Goal: Transaction & Acquisition: Purchase product/service

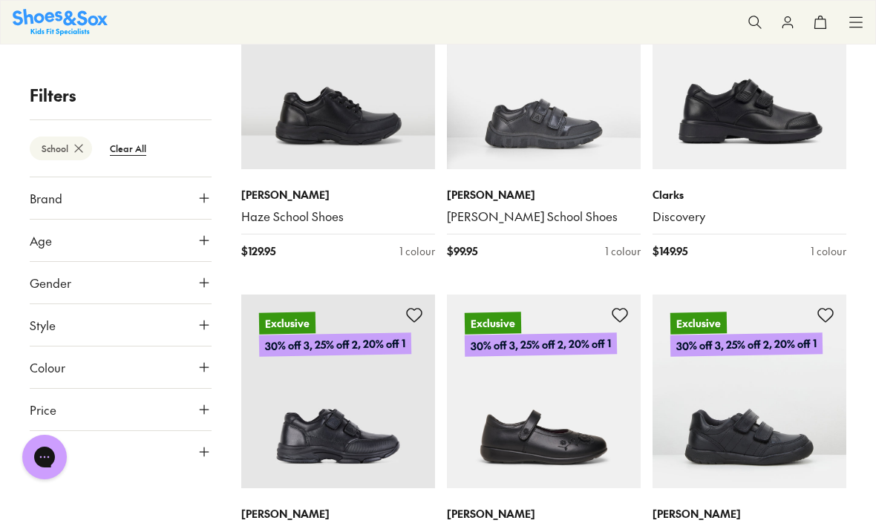
scroll to position [1052, 0]
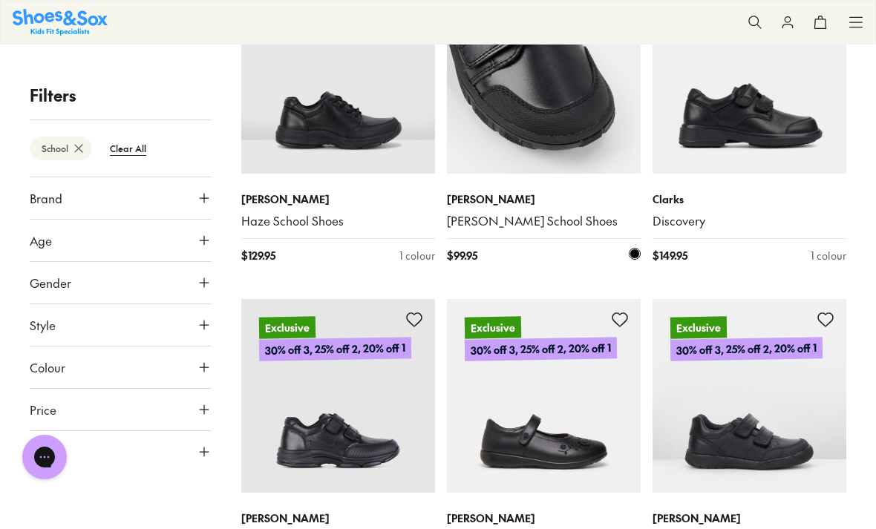
click at [530, 123] on img at bounding box center [544, 77] width 194 height 194
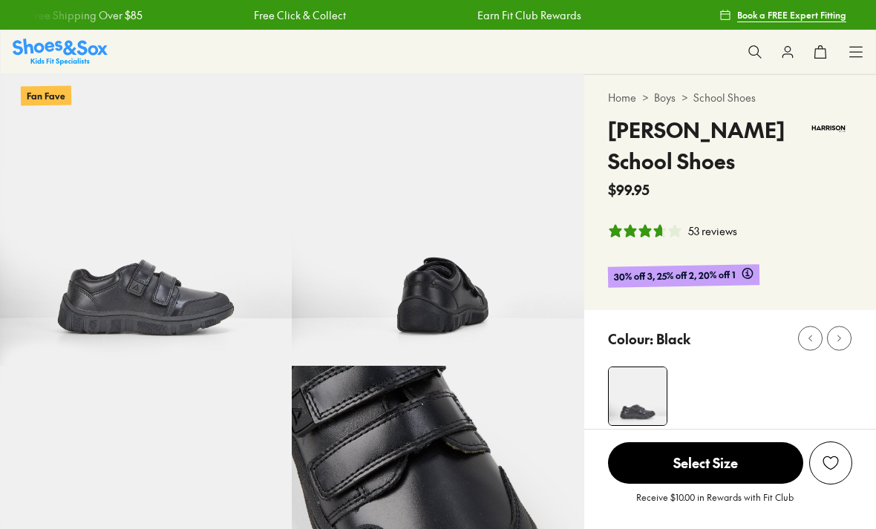
select select "*"
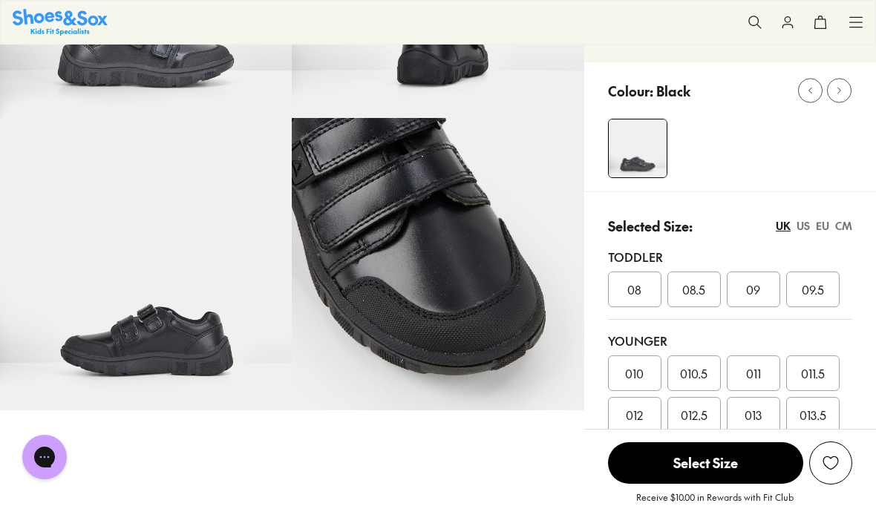
scroll to position [254, 0]
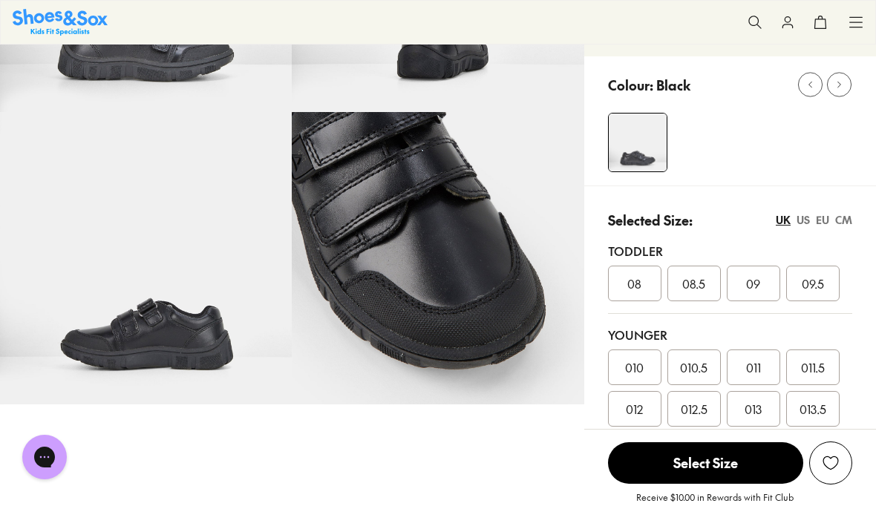
click at [804, 222] on div "US" at bounding box center [802, 220] width 13 height 16
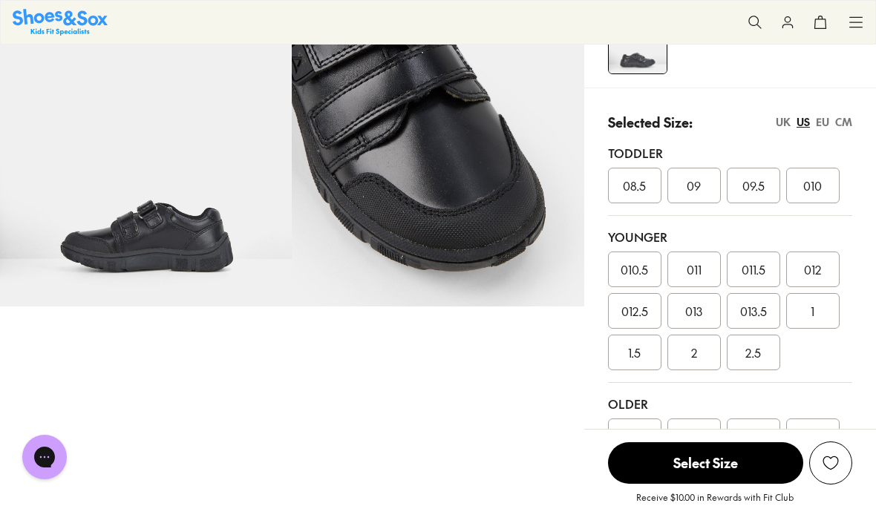
scroll to position [358, 0]
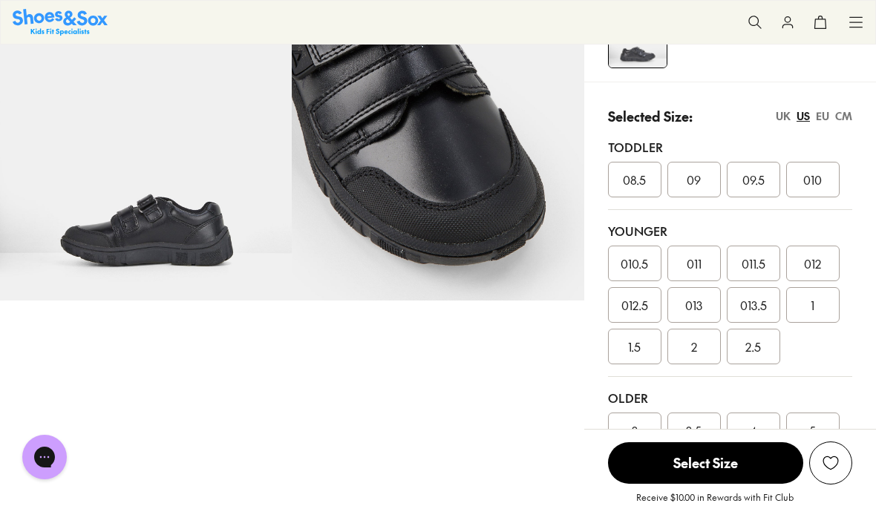
click at [764, 304] on span "013.5" at bounding box center [753, 305] width 27 height 18
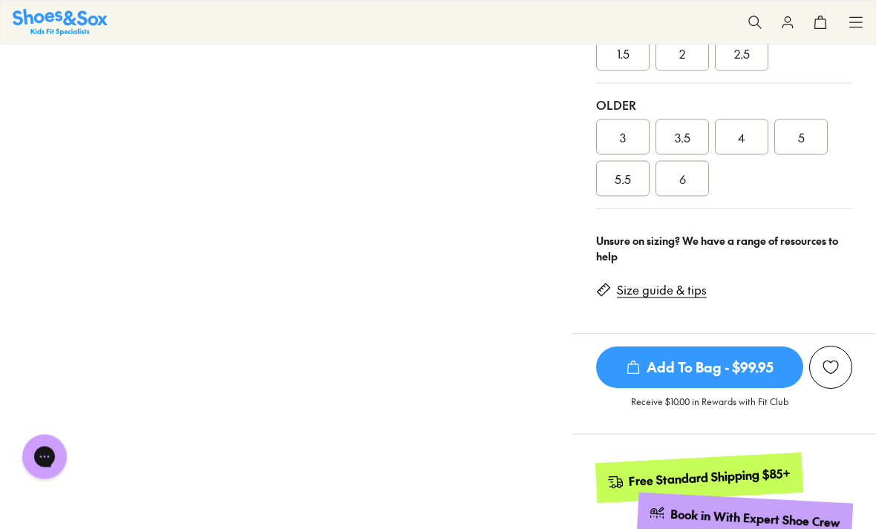
scroll to position [669, 0]
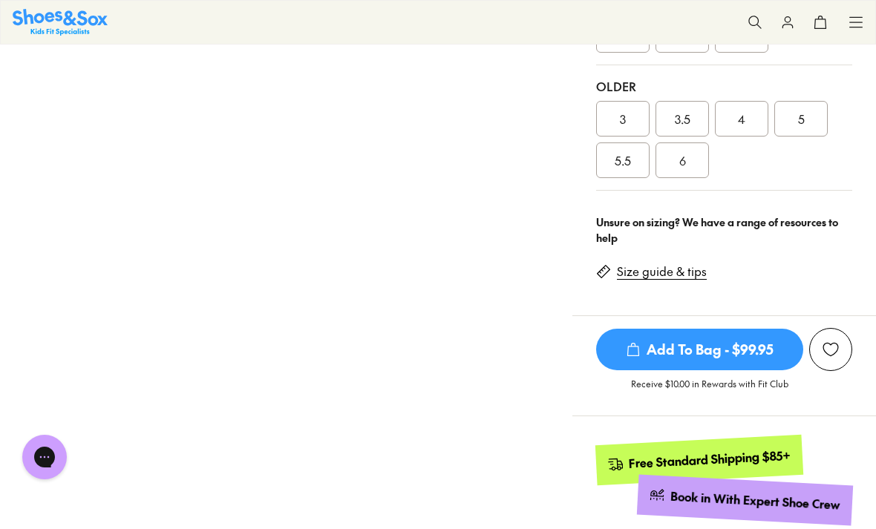
click at [778, 338] on span "Add To Bag - $99.95" at bounding box center [699, 350] width 207 height 42
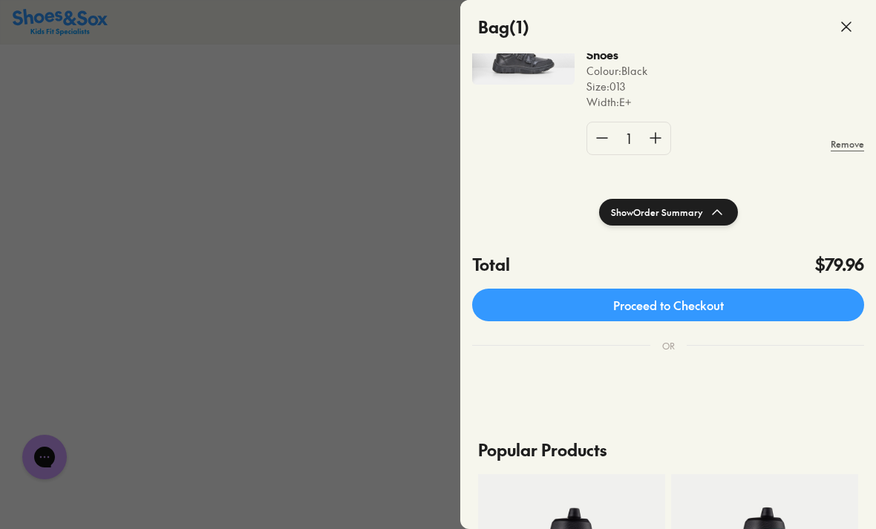
scroll to position [183, 0]
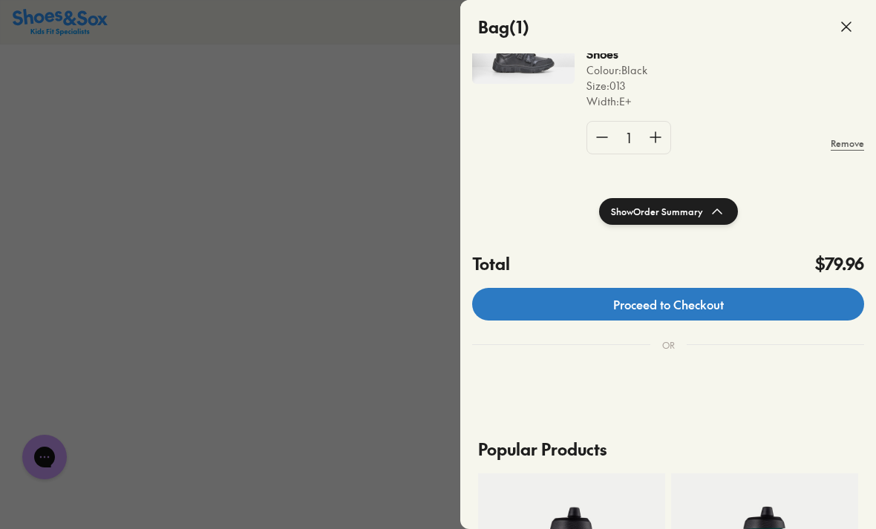
click at [819, 305] on link "Proceed to Checkout" at bounding box center [668, 304] width 392 height 33
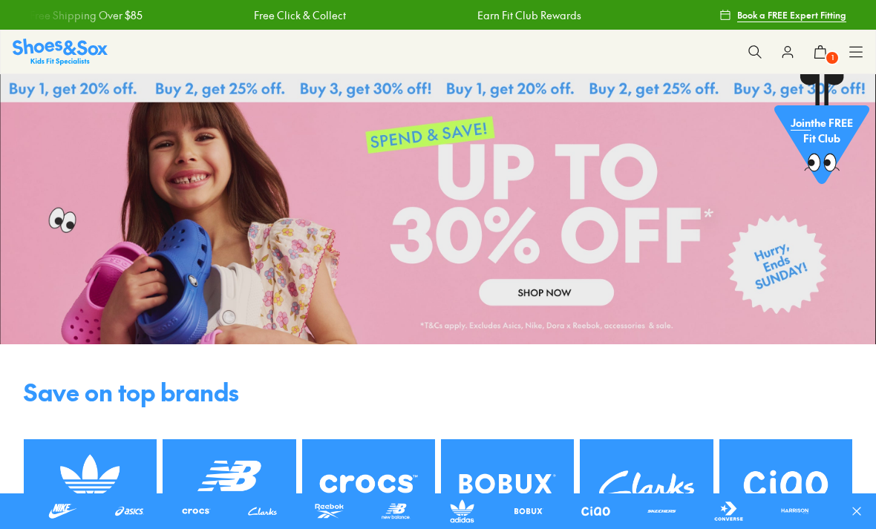
click at [786, 52] on use at bounding box center [787, 52] width 10 height 11
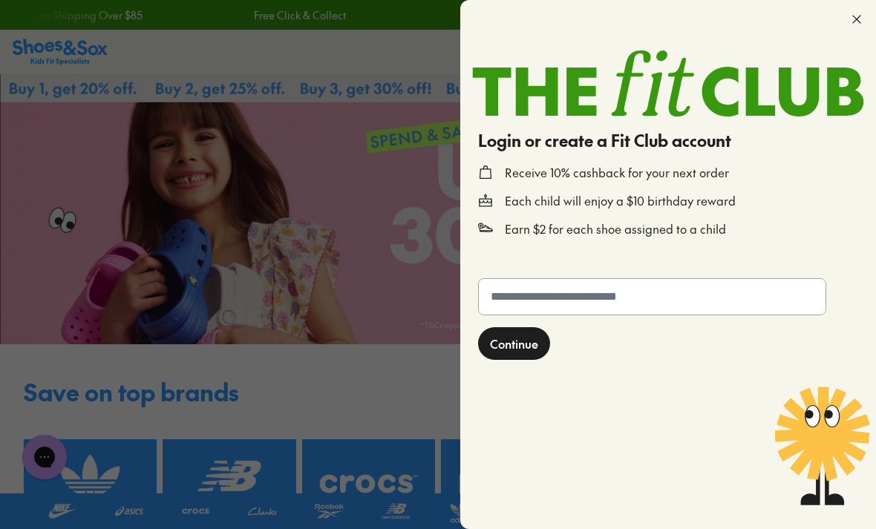
click at [843, 30] on div at bounding box center [668, 19] width 416 height 39
click at [851, 24] on icon at bounding box center [856, 19] width 15 height 15
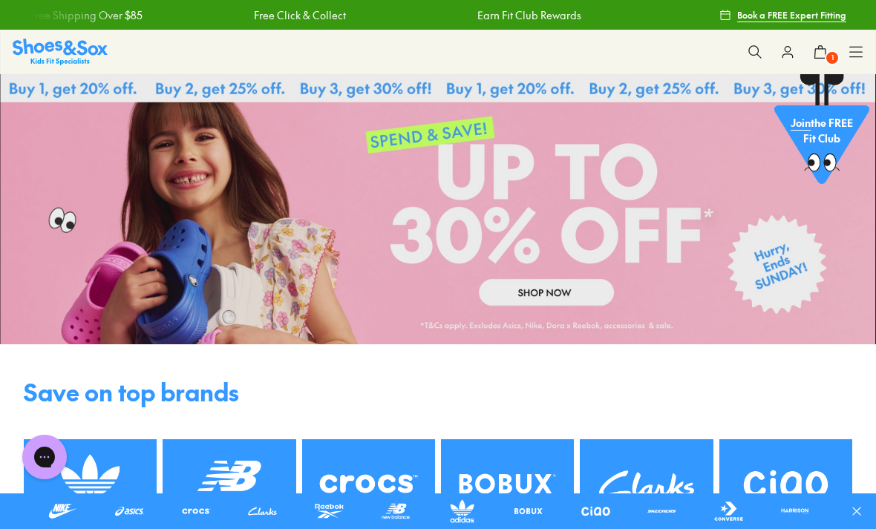
click at [819, 59] on button "1" at bounding box center [820, 52] width 33 height 33
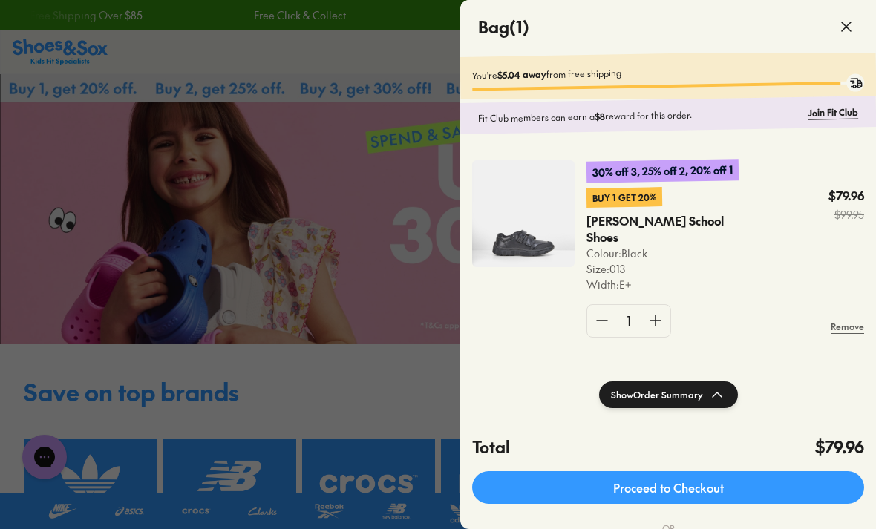
click at [842, 34] on icon at bounding box center [846, 27] width 18 height 18
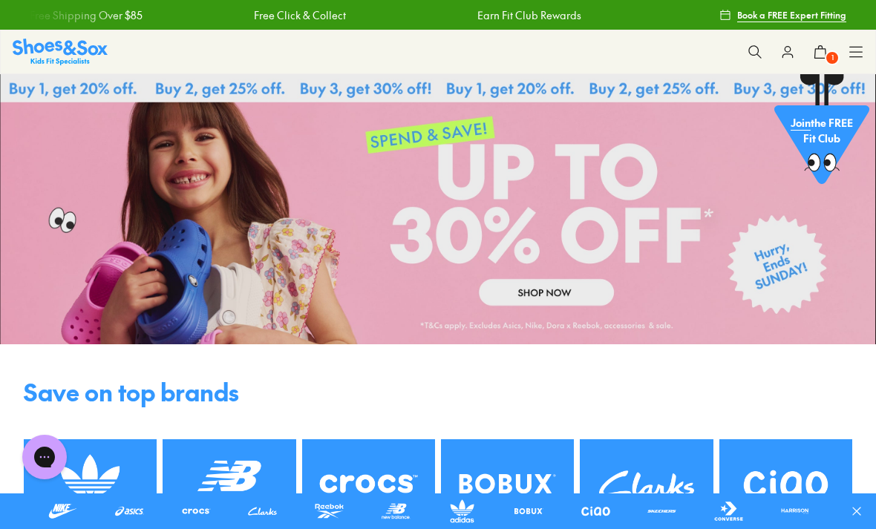
click at [856, 59] on icon at bounding box center [855, 52] width 15 height 15
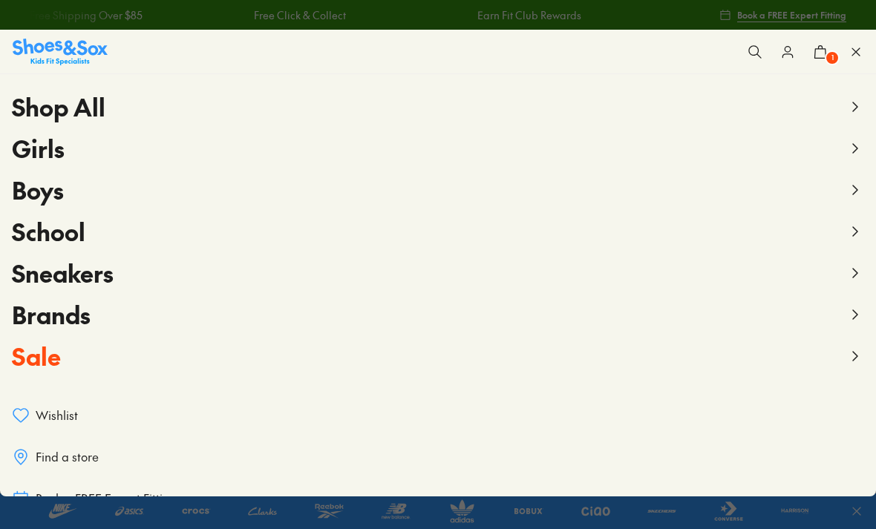
click at [786, 58] on icon at bounding box center [787, 52] width 15 height 15
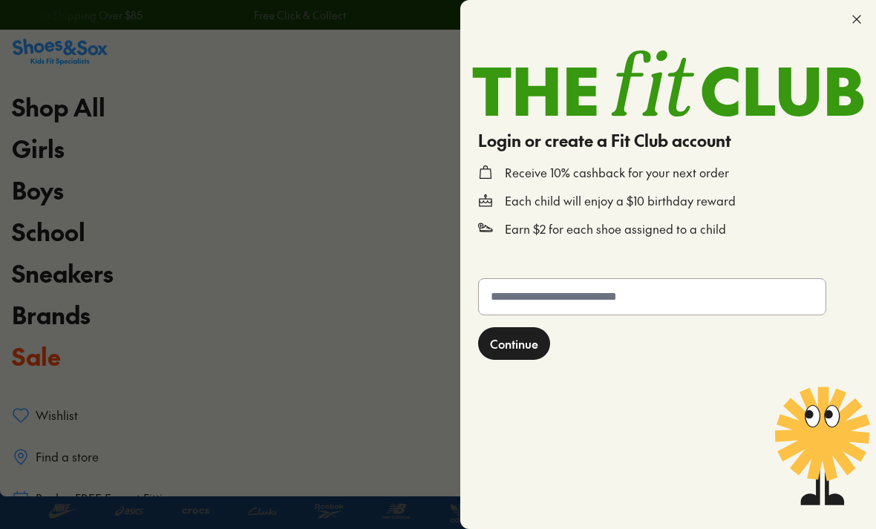
click at [528, 293] on input "text" at bounding box center [652, 297] width 347 height 36
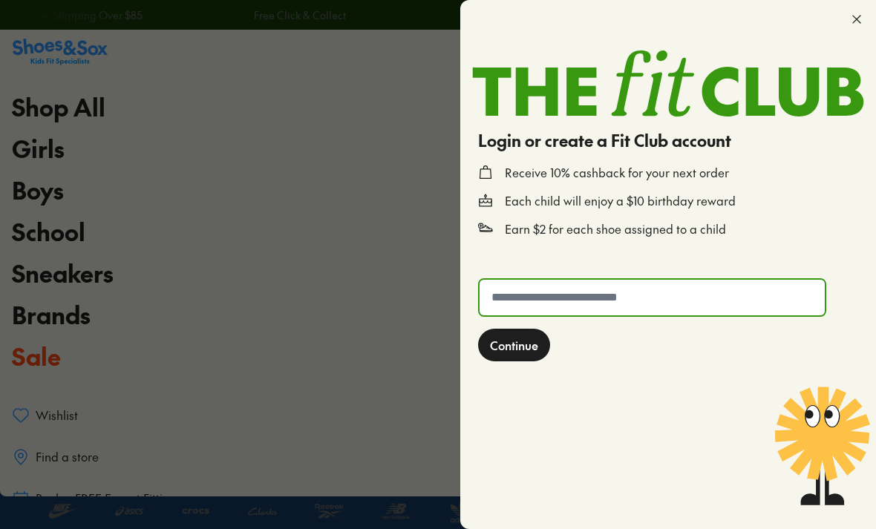
type input "**********"
click at [517, 345] on span "Continue" at bounding box center [514, 345] width 48 height 18
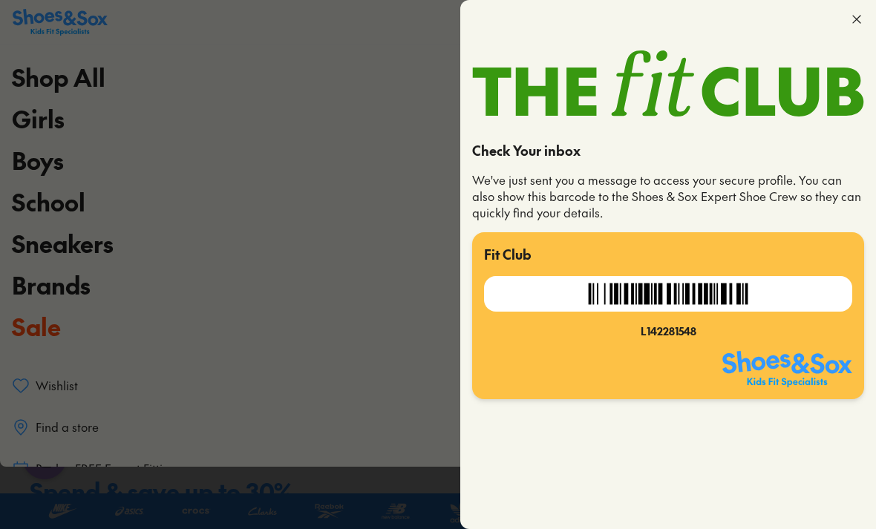
scroll to position [104, 0]
click at [850, 27] on div at bounding box center [668, 19] width 416 height 39
click at [850, 19] on icon at bounding box center [856, 19] width 15 height 15
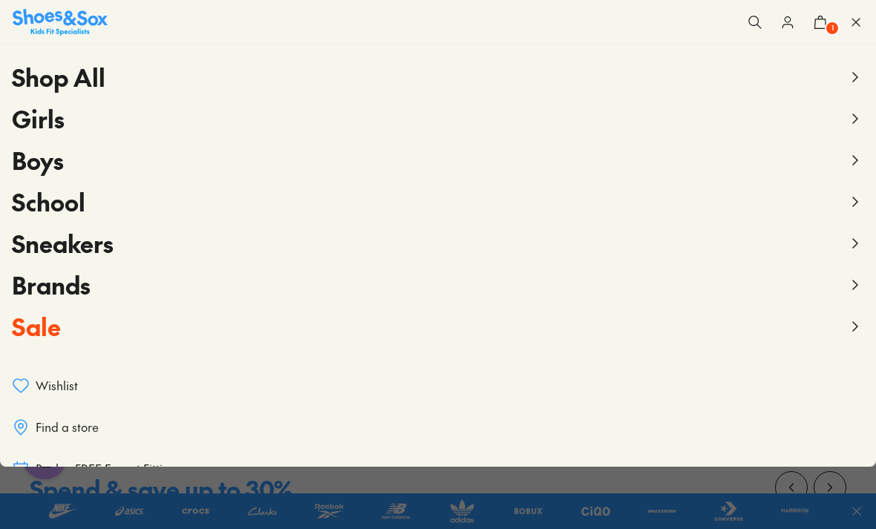
click at [824, 33] on button "1" at bounding box center [820, 22] width 33 height 33
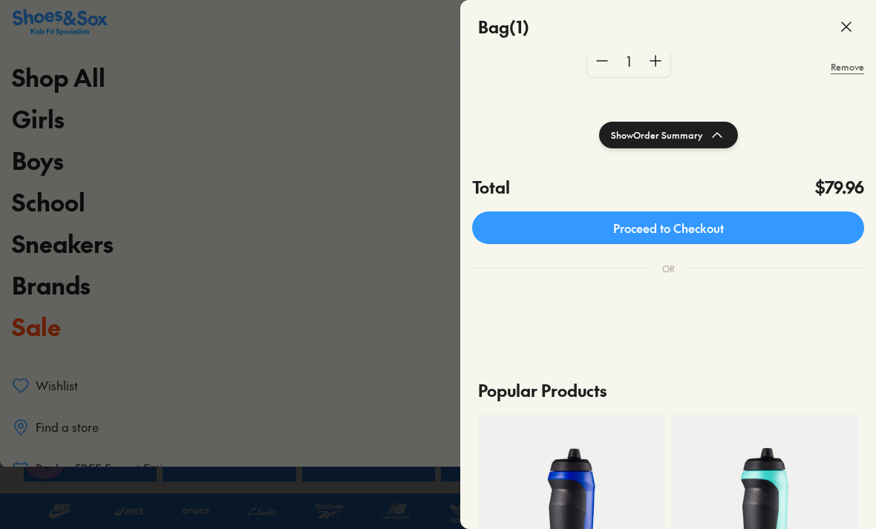
scroll to position [261, 0]
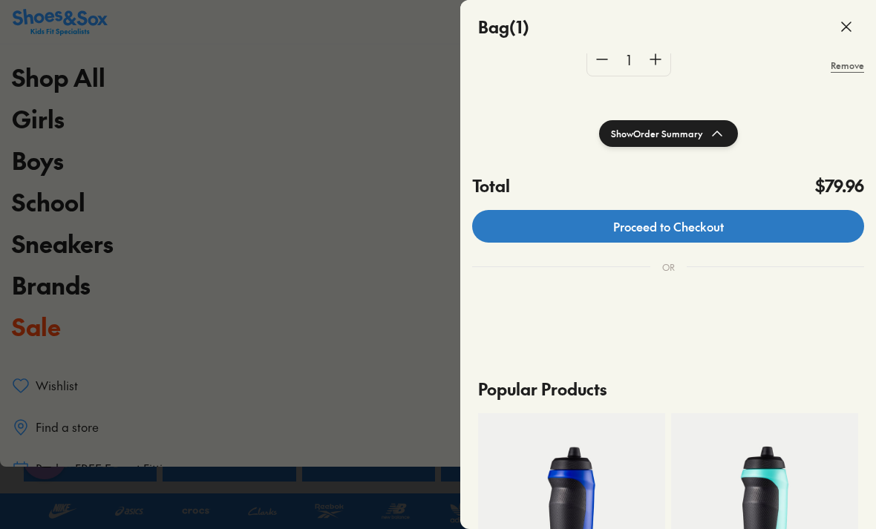
click at [580, 212] on link "Proceed to Checkout" at bounding box center [668, 226] width 392 height 33
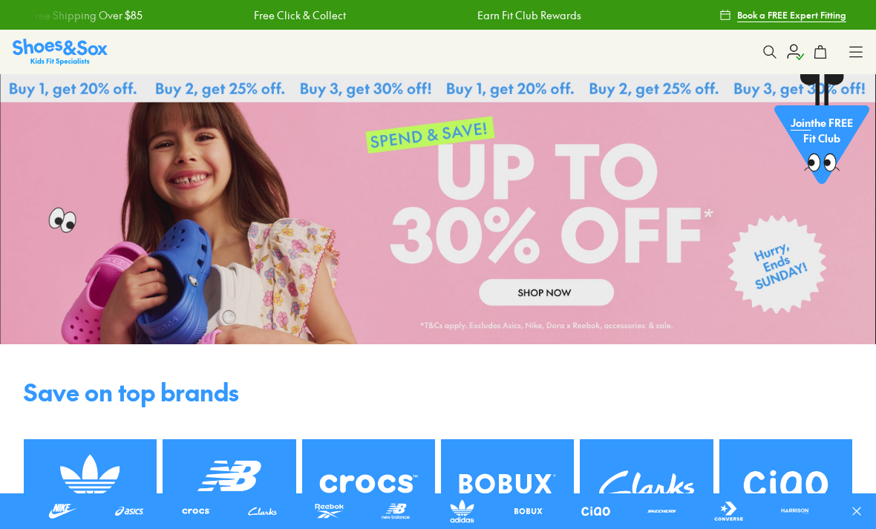
click at [784, 50] on button at bounding box center [769, 52] width 33 height 33
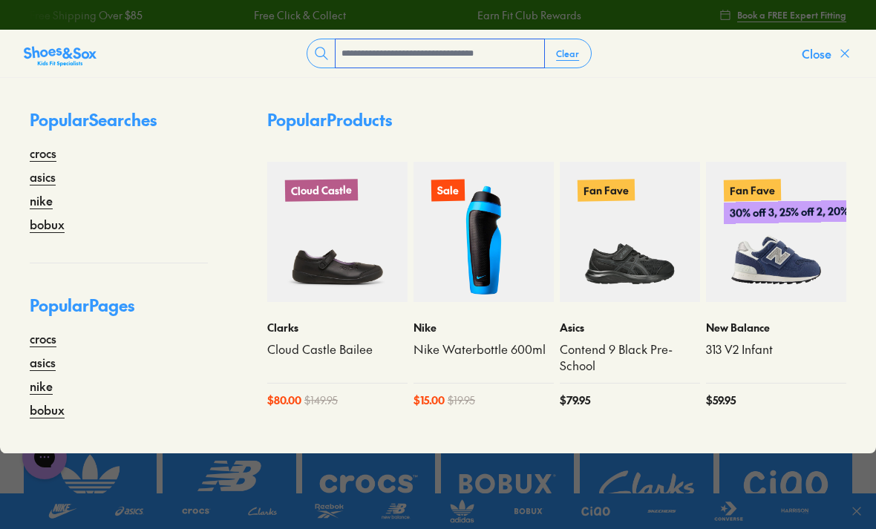
click at [837, 53] on icon at bounding box center [844, 53] width 15 height 15
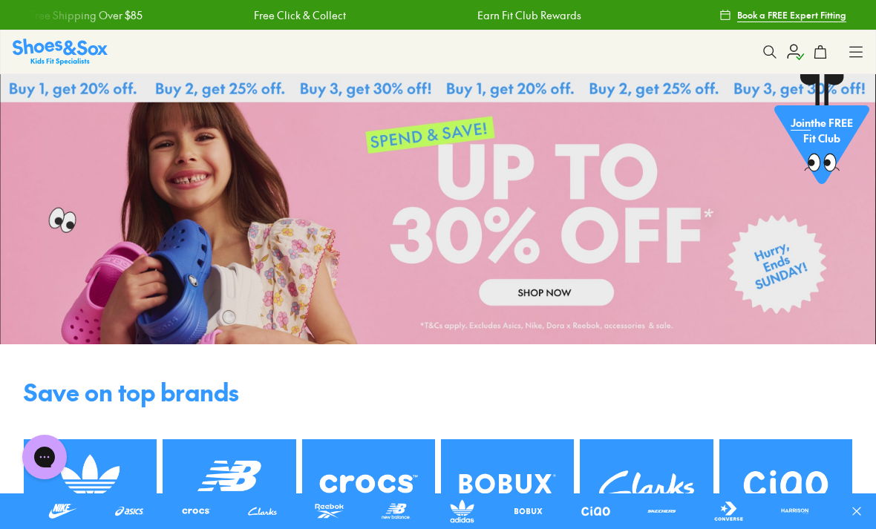
click at [849, 53] on icon at bounding box center [855, 52] width 15 height 15
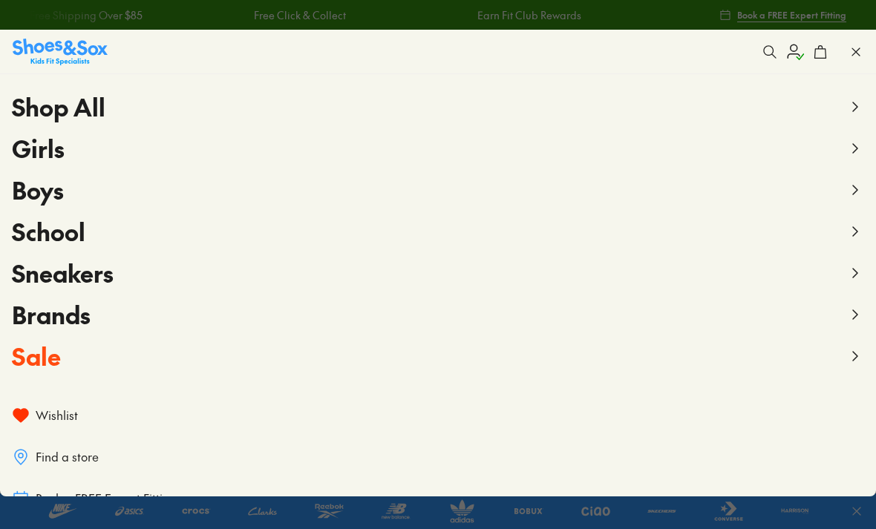
click at [823, 53] on icon at bounding box center [820, 52] width 15 height 15
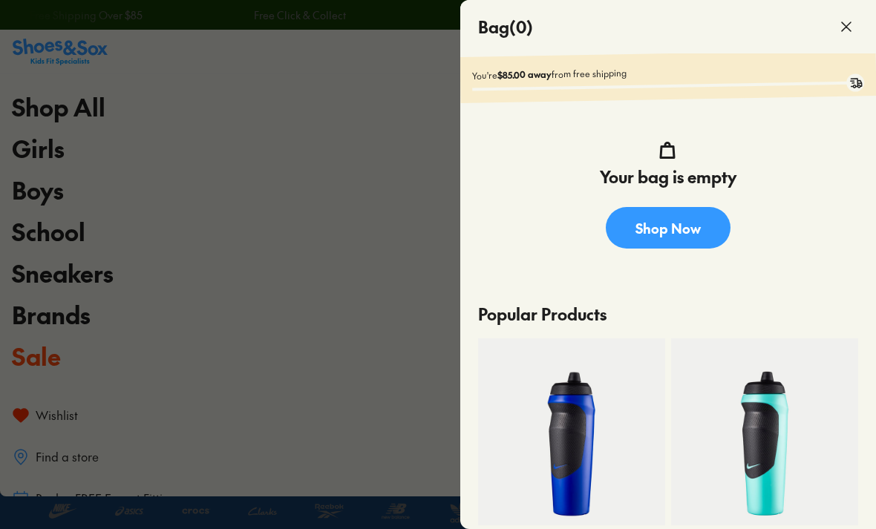
click at [841, 24] on icon at bounding box center [846, 27] width 18 height 18
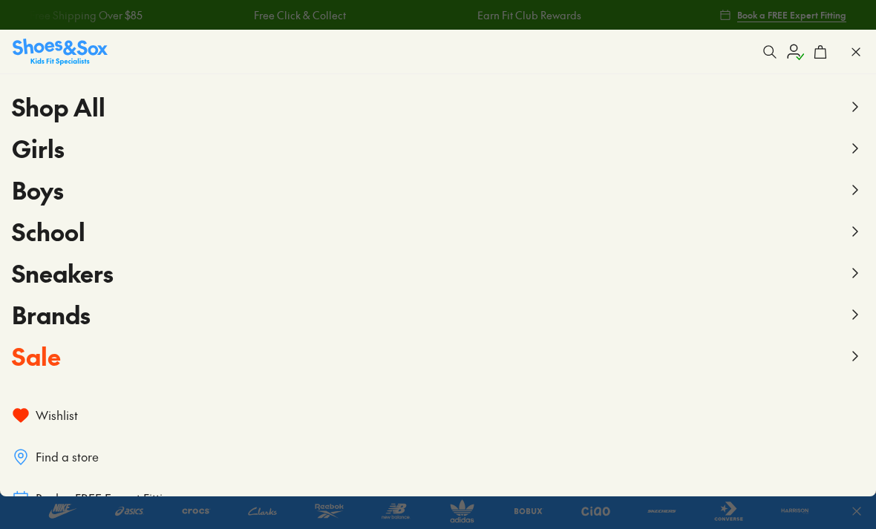
click at [793, 57] on icon at bounding box center [795, 52] width 18 height 18
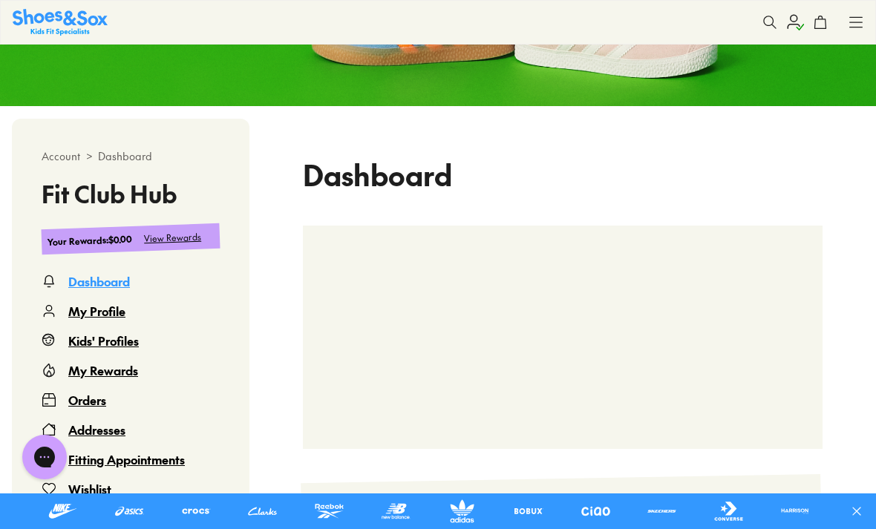
scroll to position [256, 0]
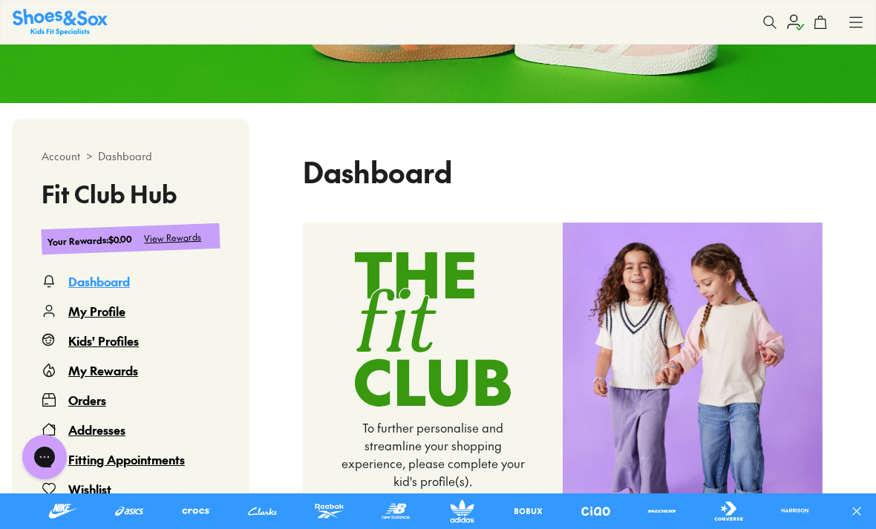
click at [116, 309] on div "My Profile" at bounding box center [96, 311] width 57 height 18
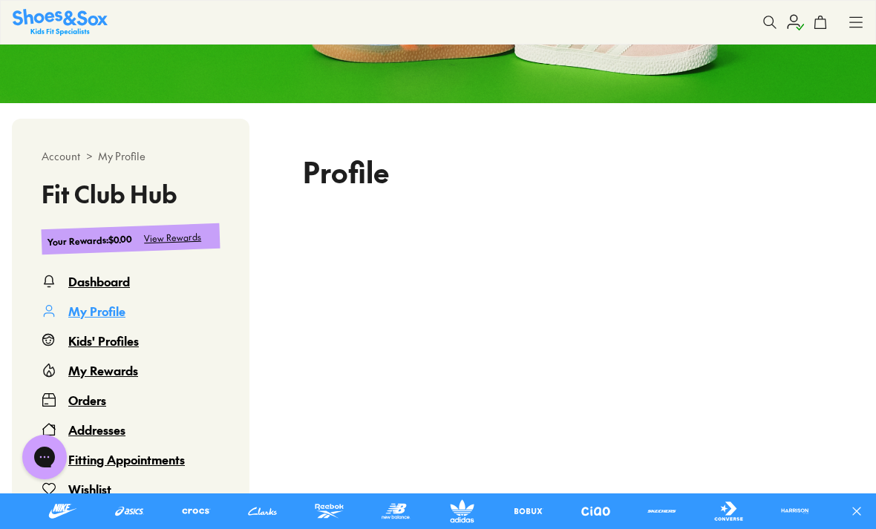
scroll to position [74, 0]
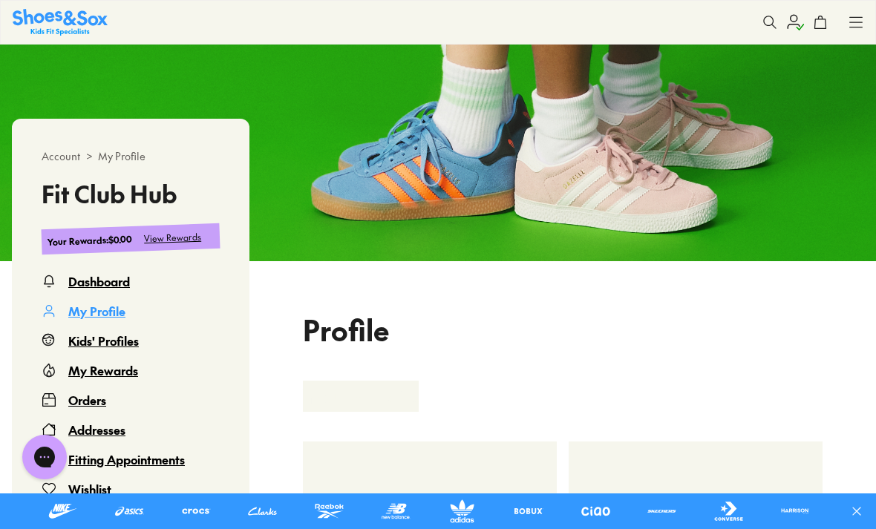
select select
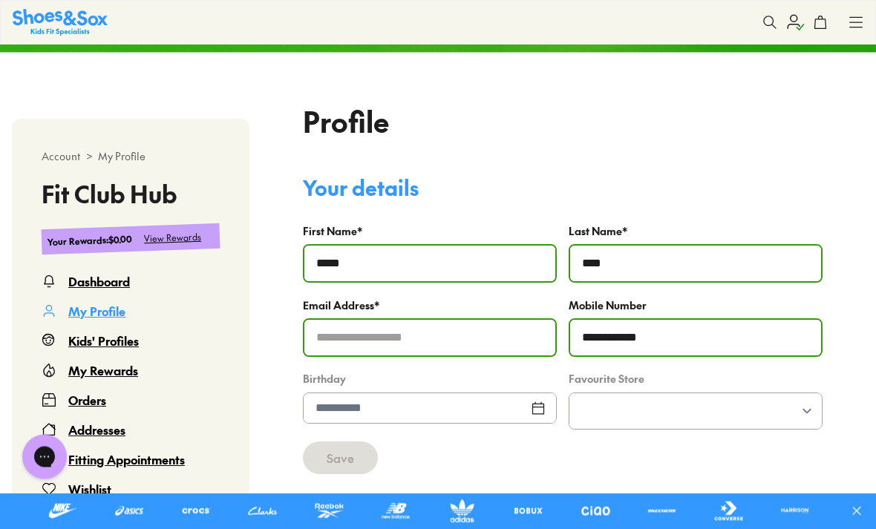
scroll to position [411, 0]
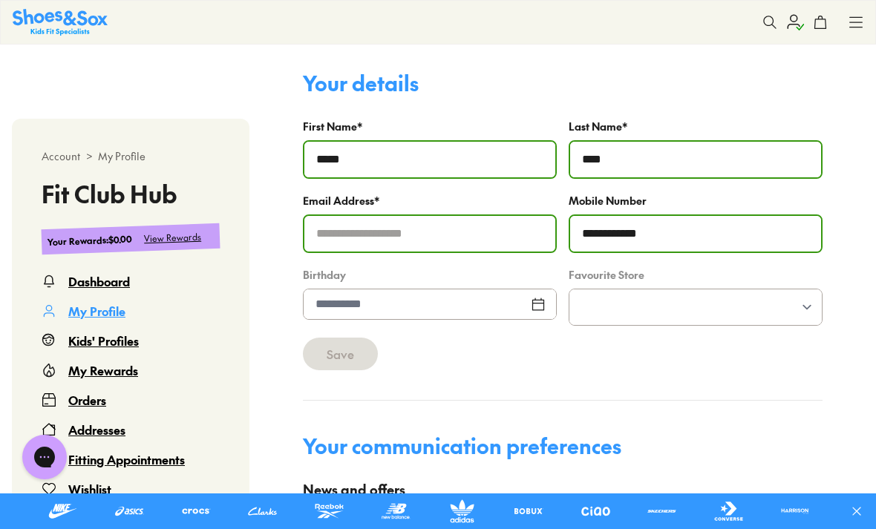
click at [122, 371] on div "My Rewards" at bounding box center [103, 370] width 70 height 18
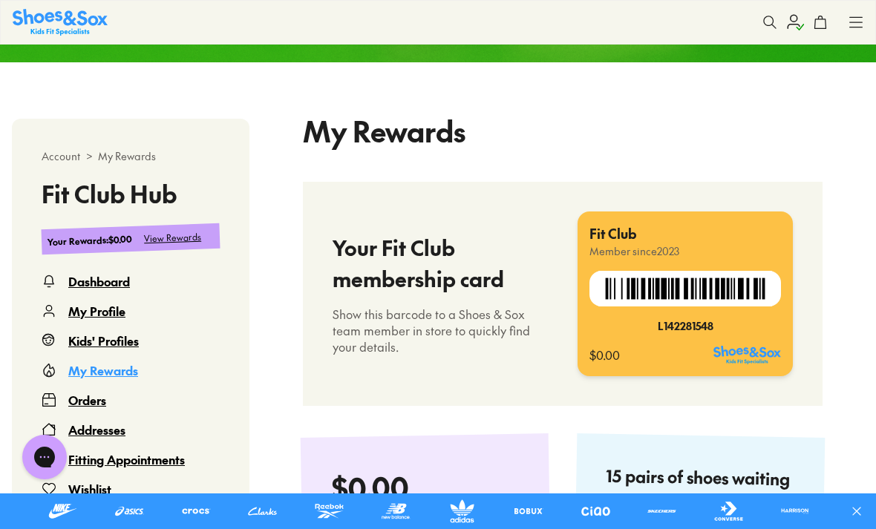
select select
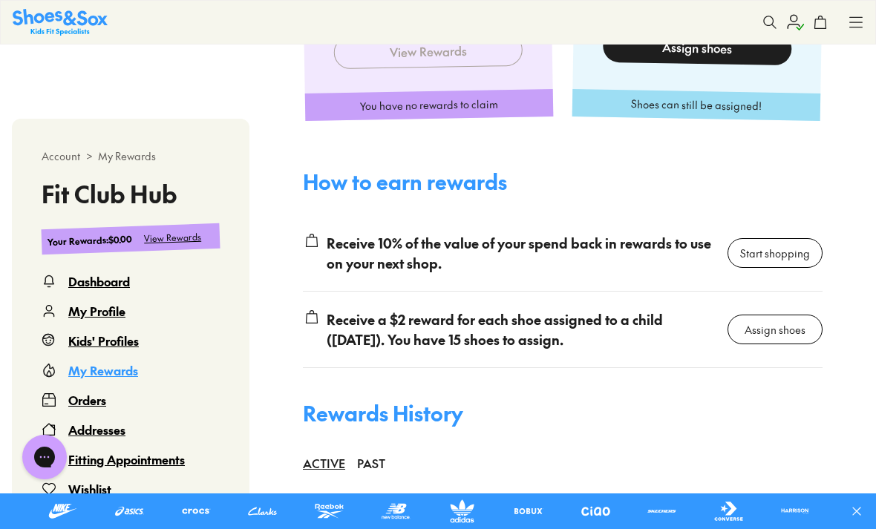
scroll to position [898, 0]
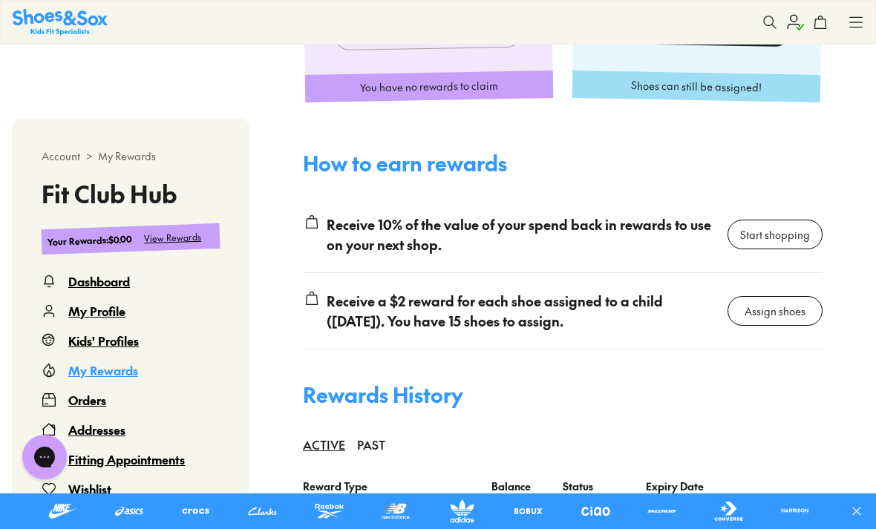
click at [98, 397] on div "Orders" at bounding box center [87, 400] width 38 height 18
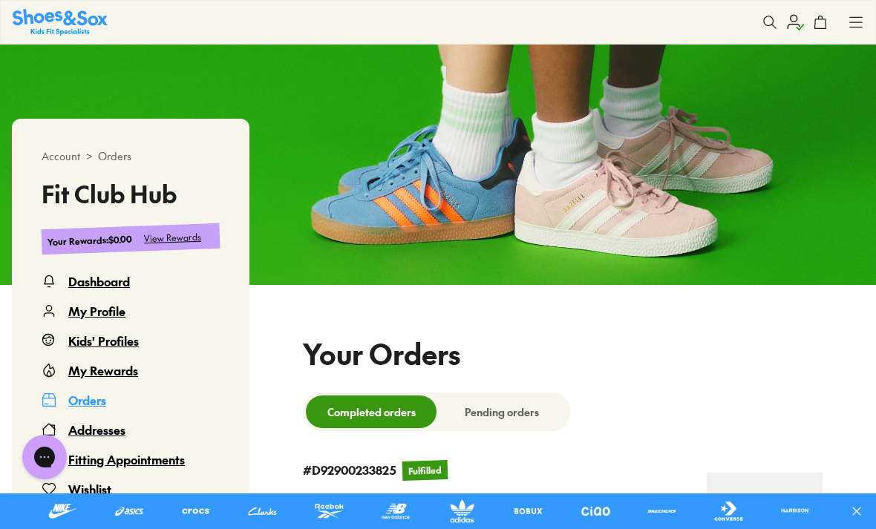
select select
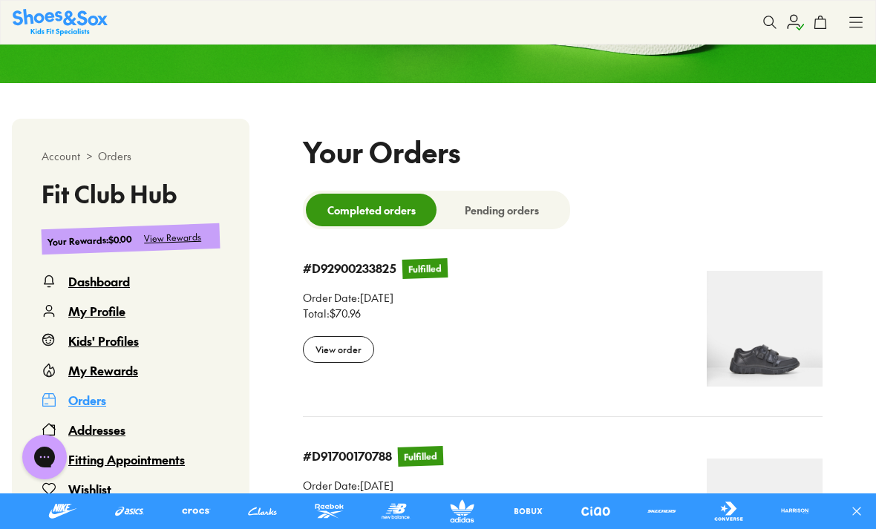
scroll to position [283, 0]
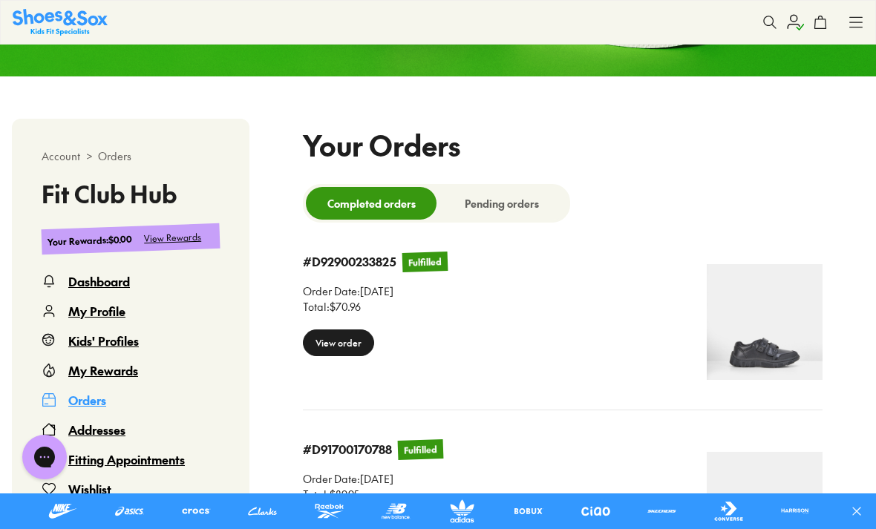
click at [344, 344] on div "View order" at bounding box center [338, 343] width 71 height 27
